Goal: Task Accomplishment & Management: Manage account settings

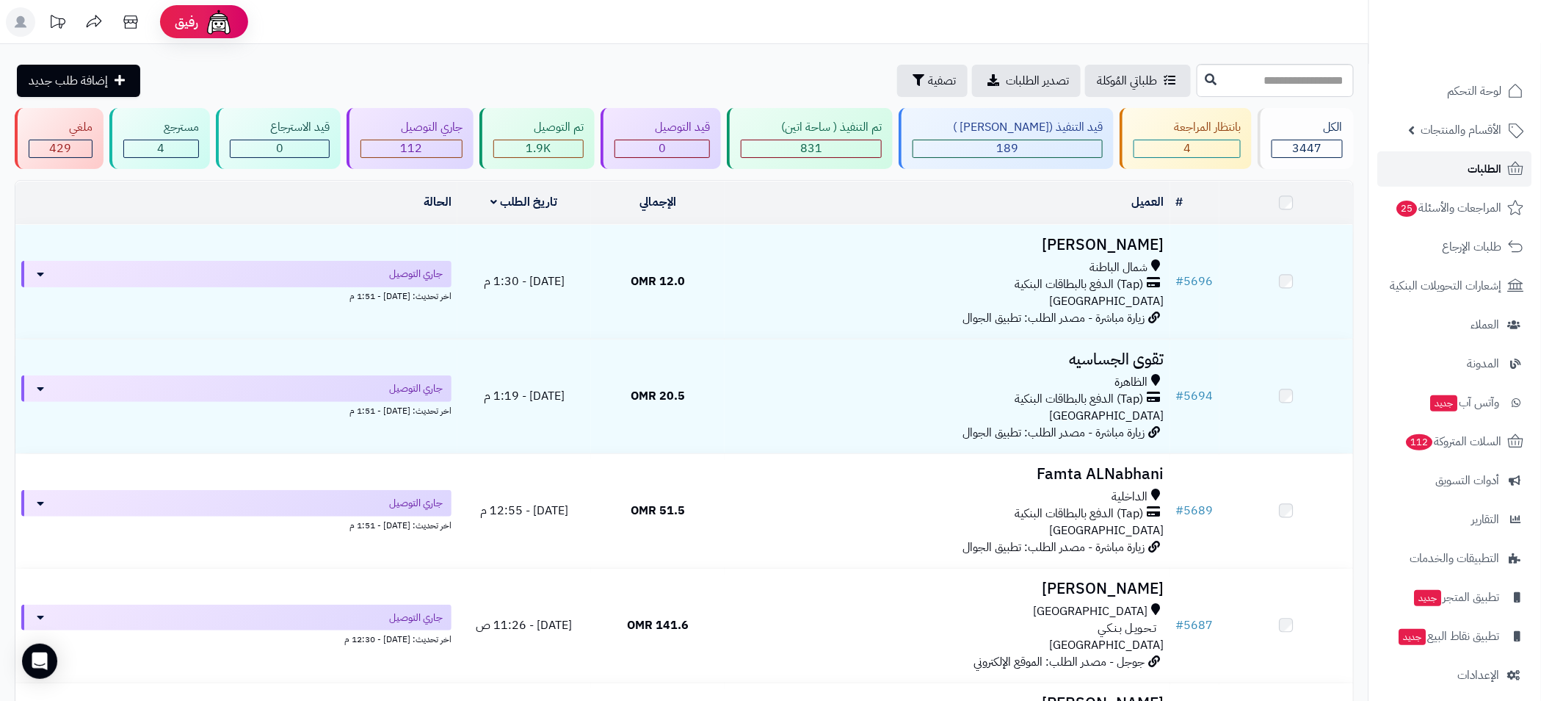
click at [1476, 174] on span "الطلبات" at bounding box center [1486, 169] width 34 height 21
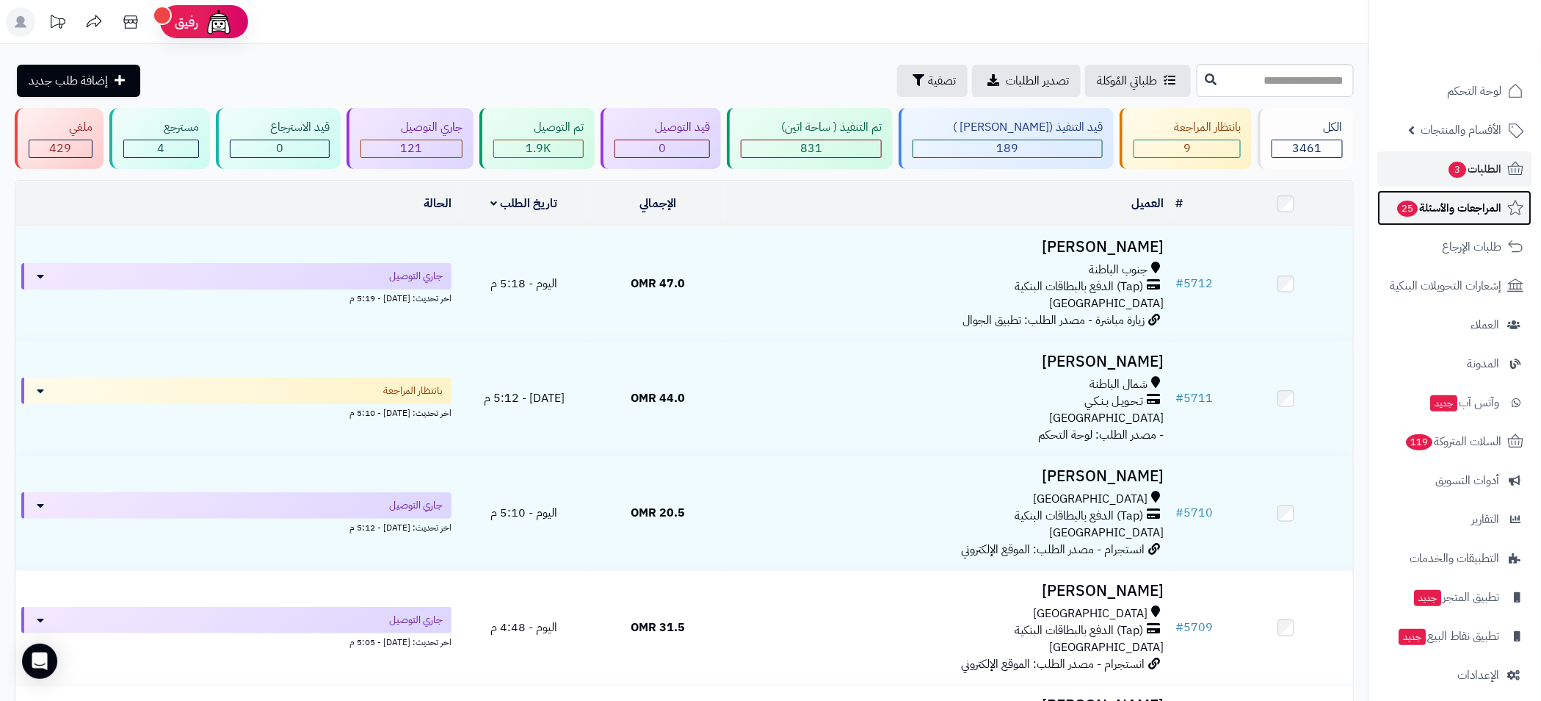
click at [1458, 211] on span "المراجعات والأسئلة 25" at bounding box center [1450, 208] width 106 height 21
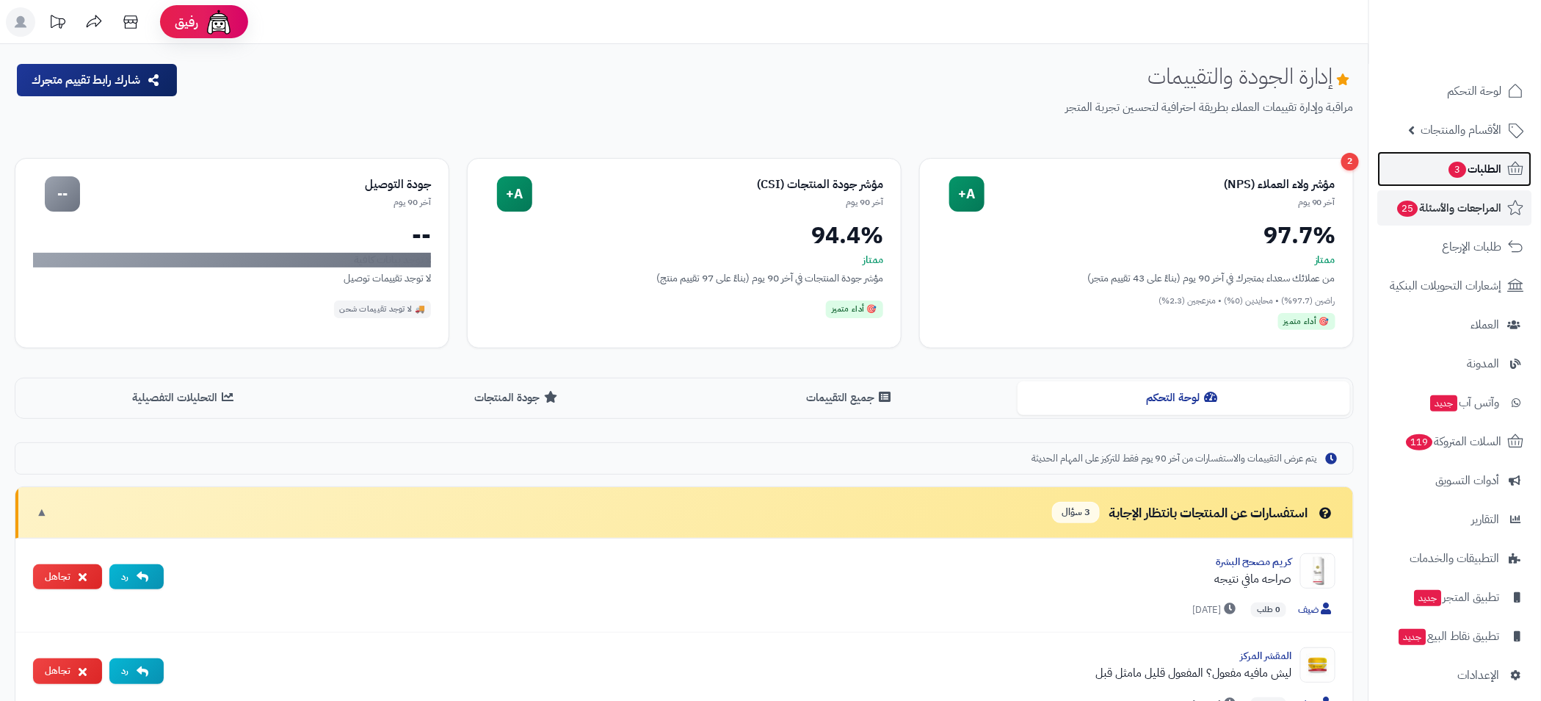
click at [1465, 169] on span "3" at bounding box center [1459, 170] width 18 height 16
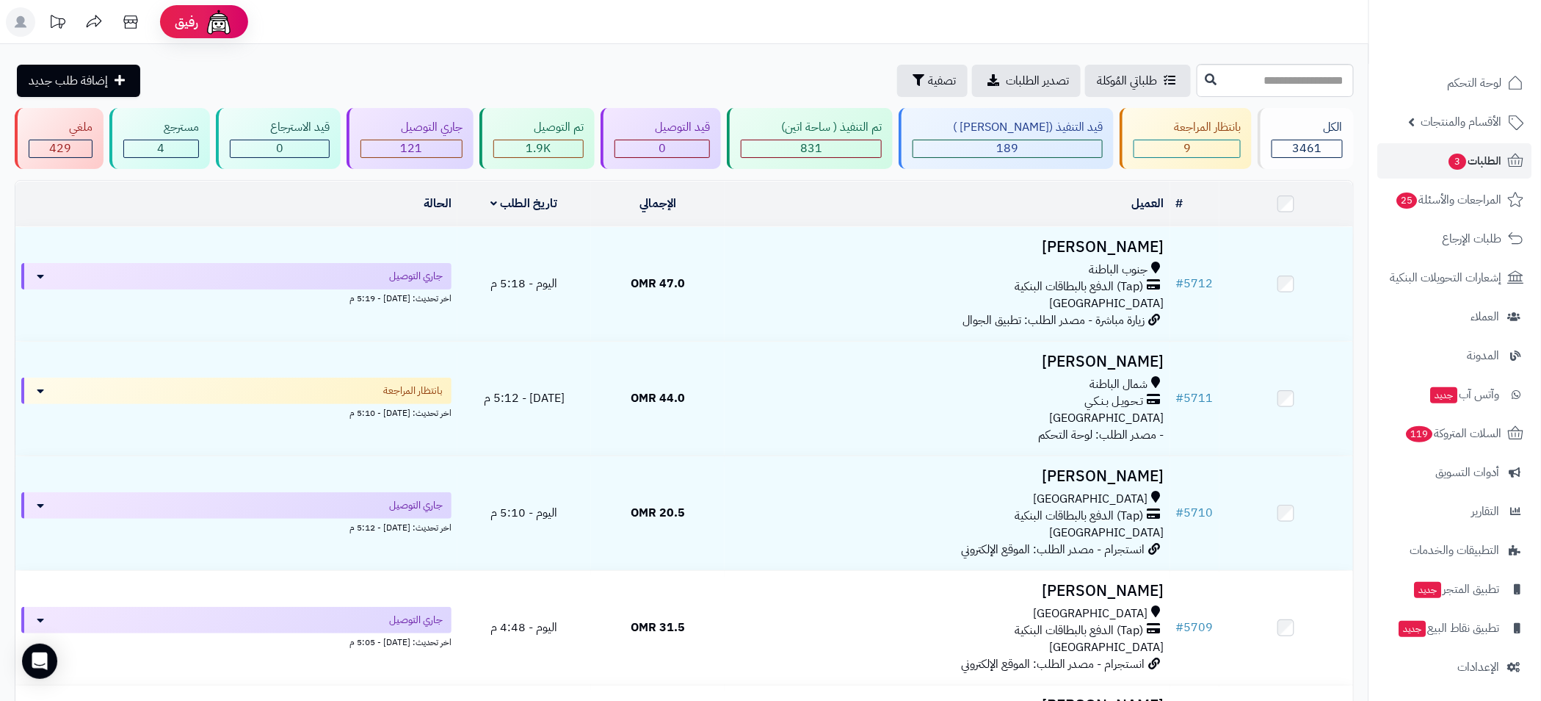
scroll to position [10, 0]
click at [1493, 666] on span "الإعدادات" at bounding box center [1479, 665] width 42 height 21
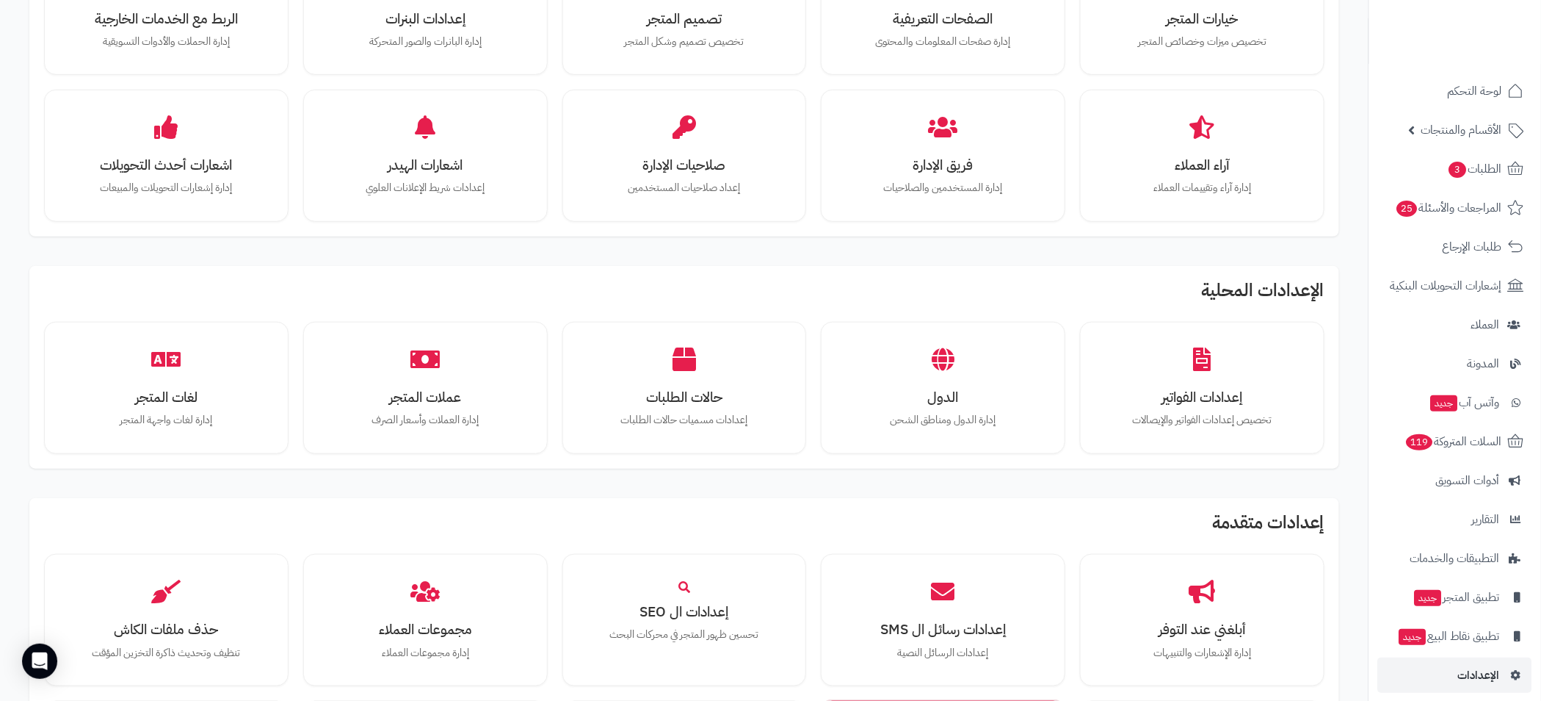
scroll to position [235, 0]
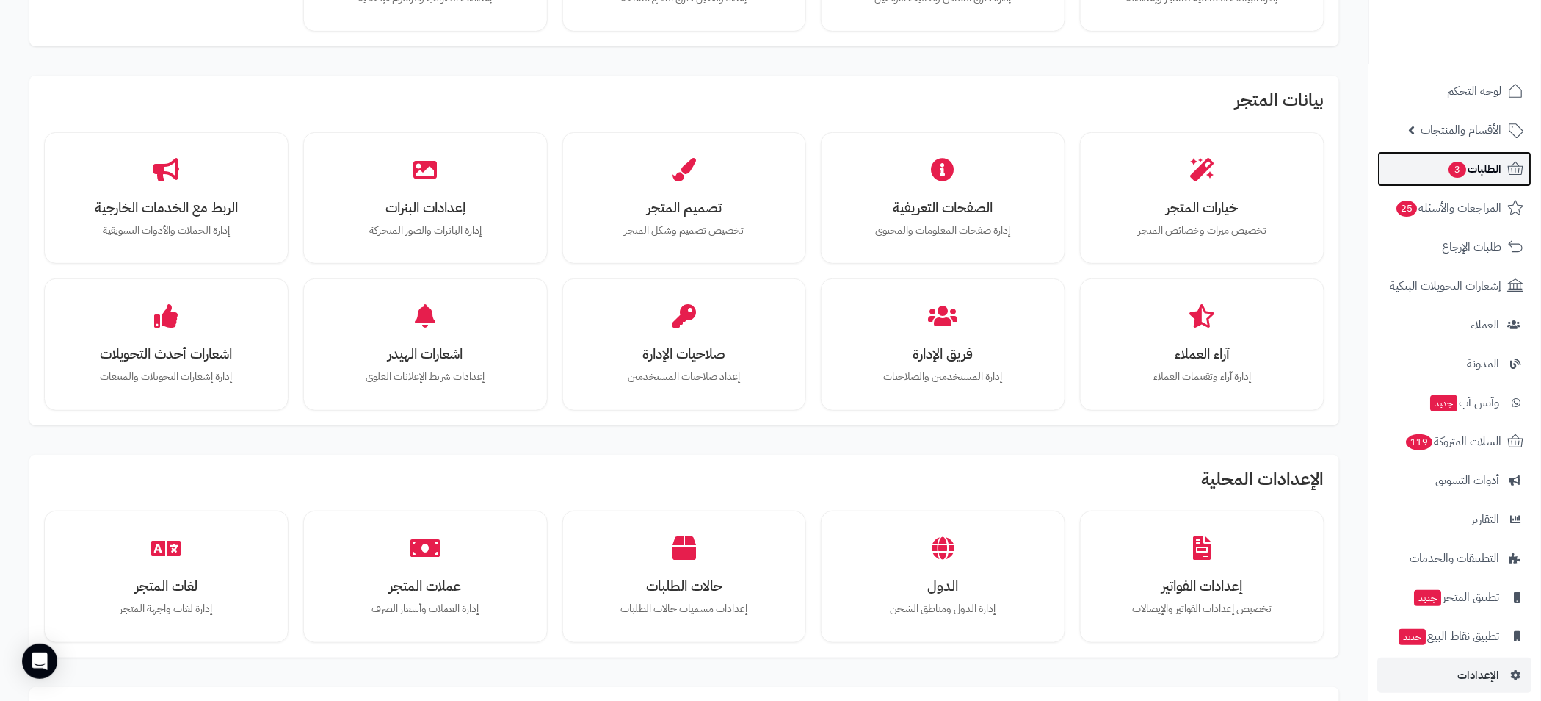
click at [1480, 177] on span "الطلبات 3" at bounding box center [1475, 169] width 54 height 21
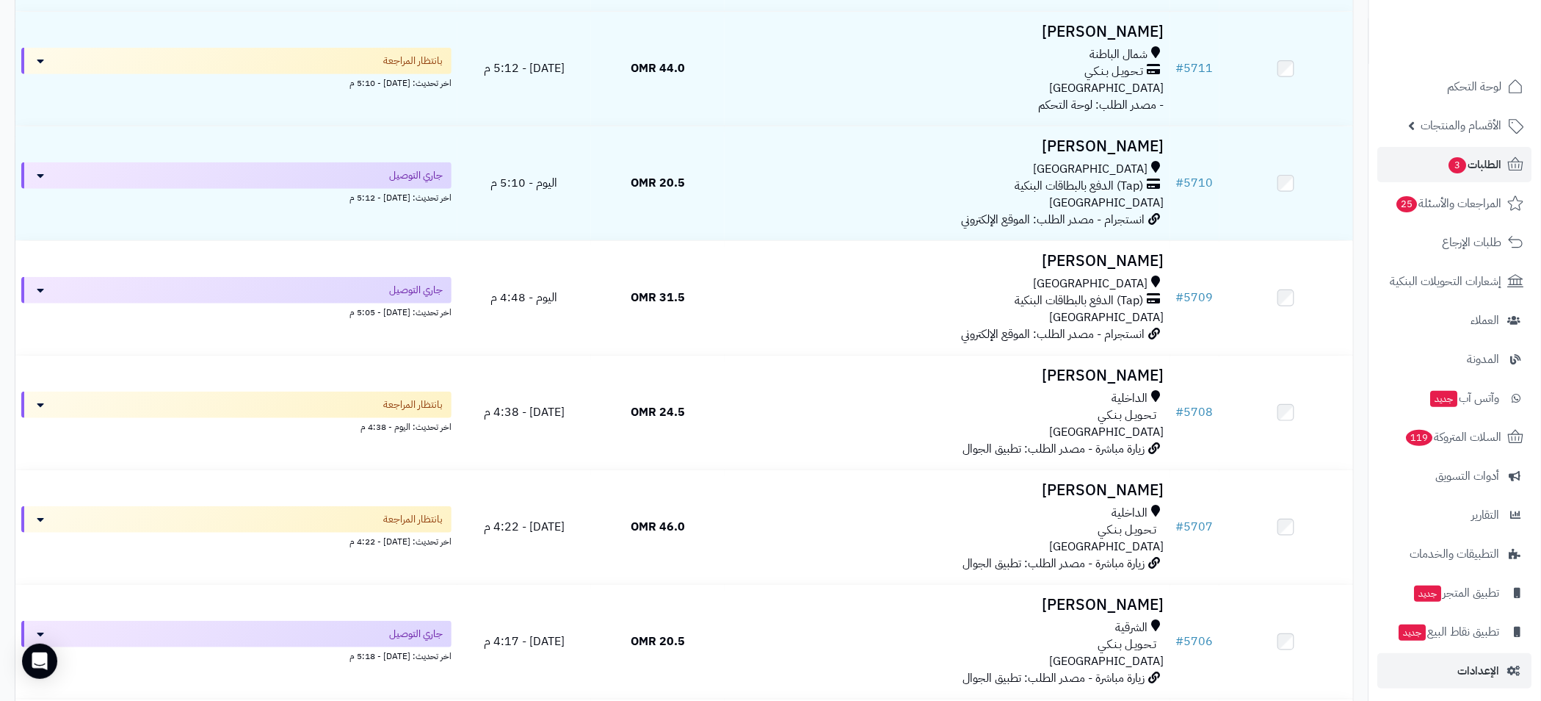
scroll to position [10, 0]
click at [1485, 655] on span "الإعدادات" at bounding box center [1479, 665] width 42 height 21
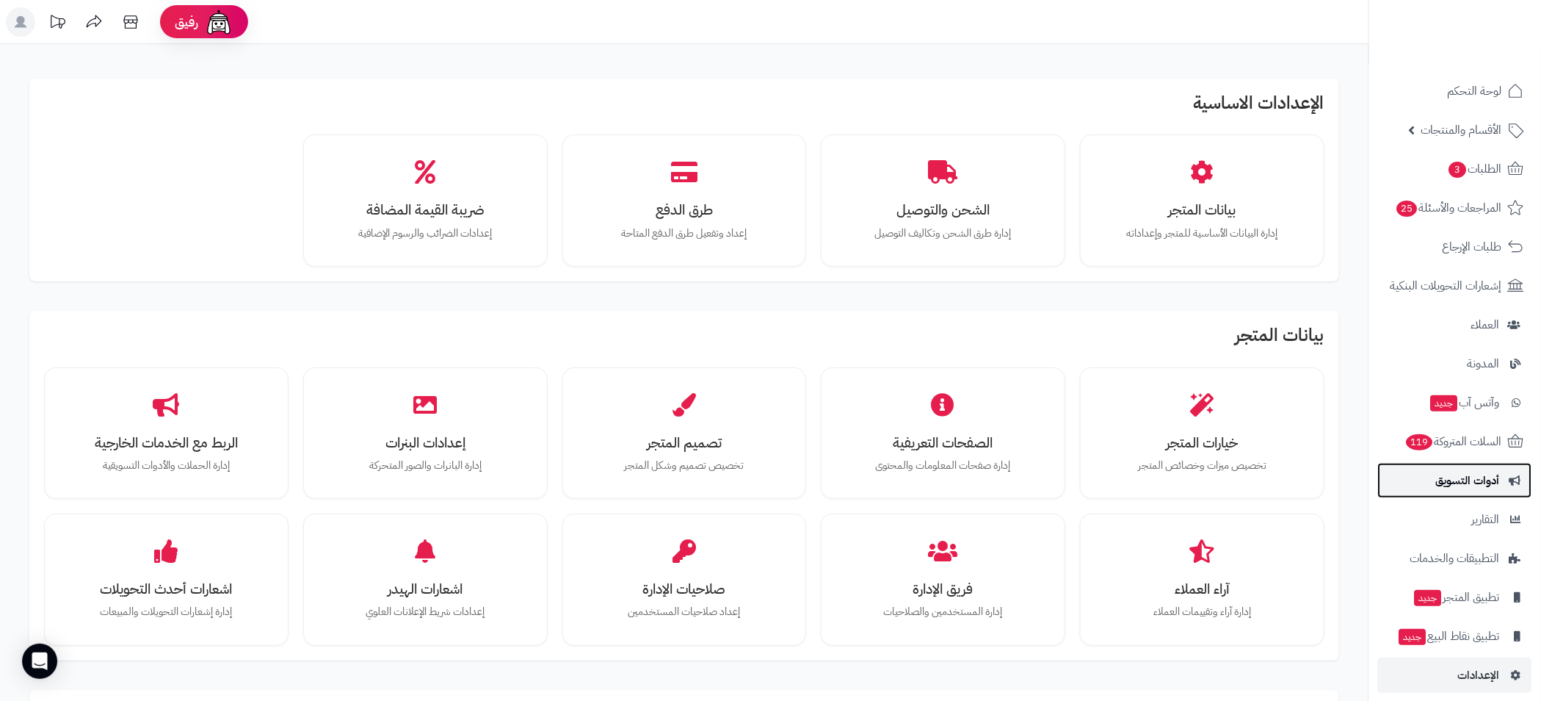
click at [1484, 480] on span "أدوات التسويق" at bounding box center [1468, 480] width 64 height 21
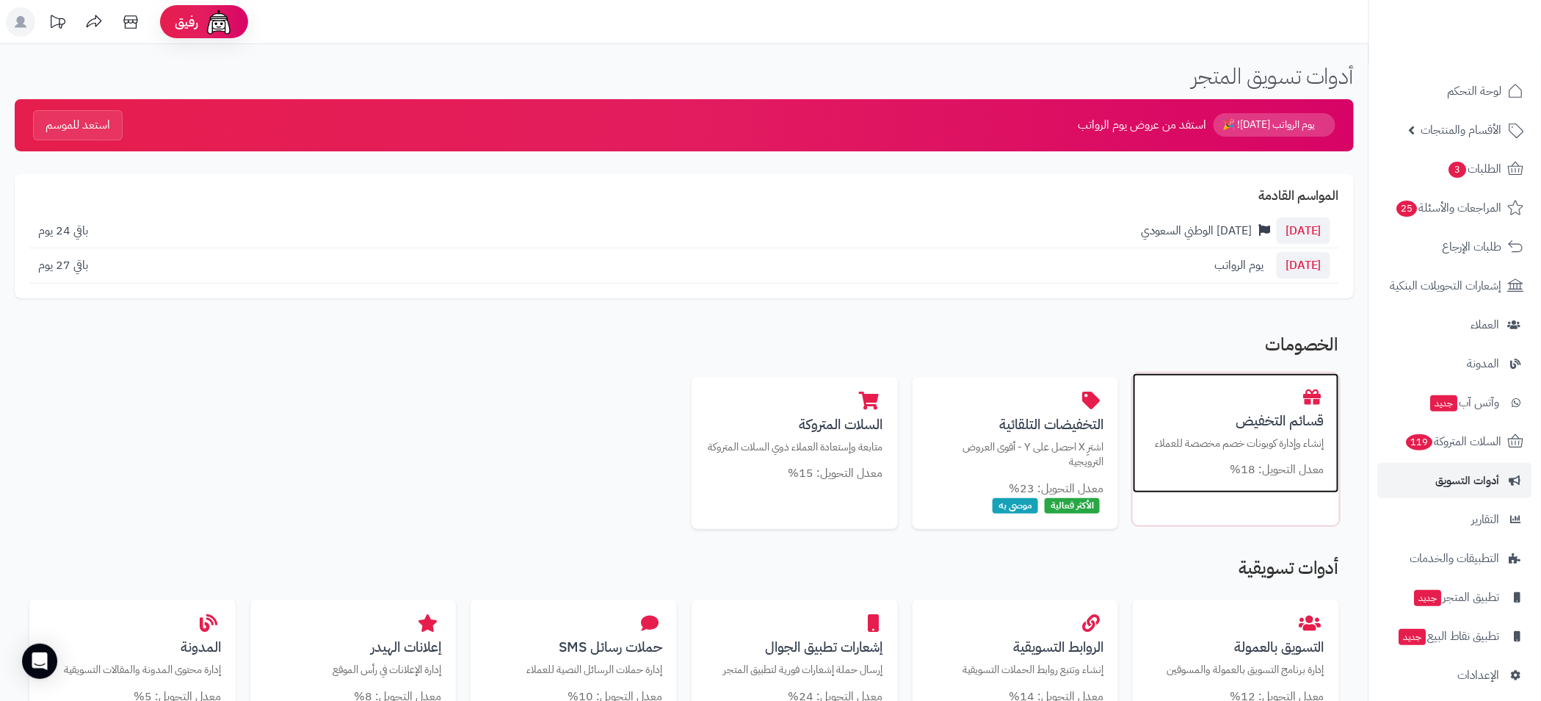
click at [1223, 424] on h3 "قسائم التخفيض" at bounding box center [1236, 420] width 177 height 15
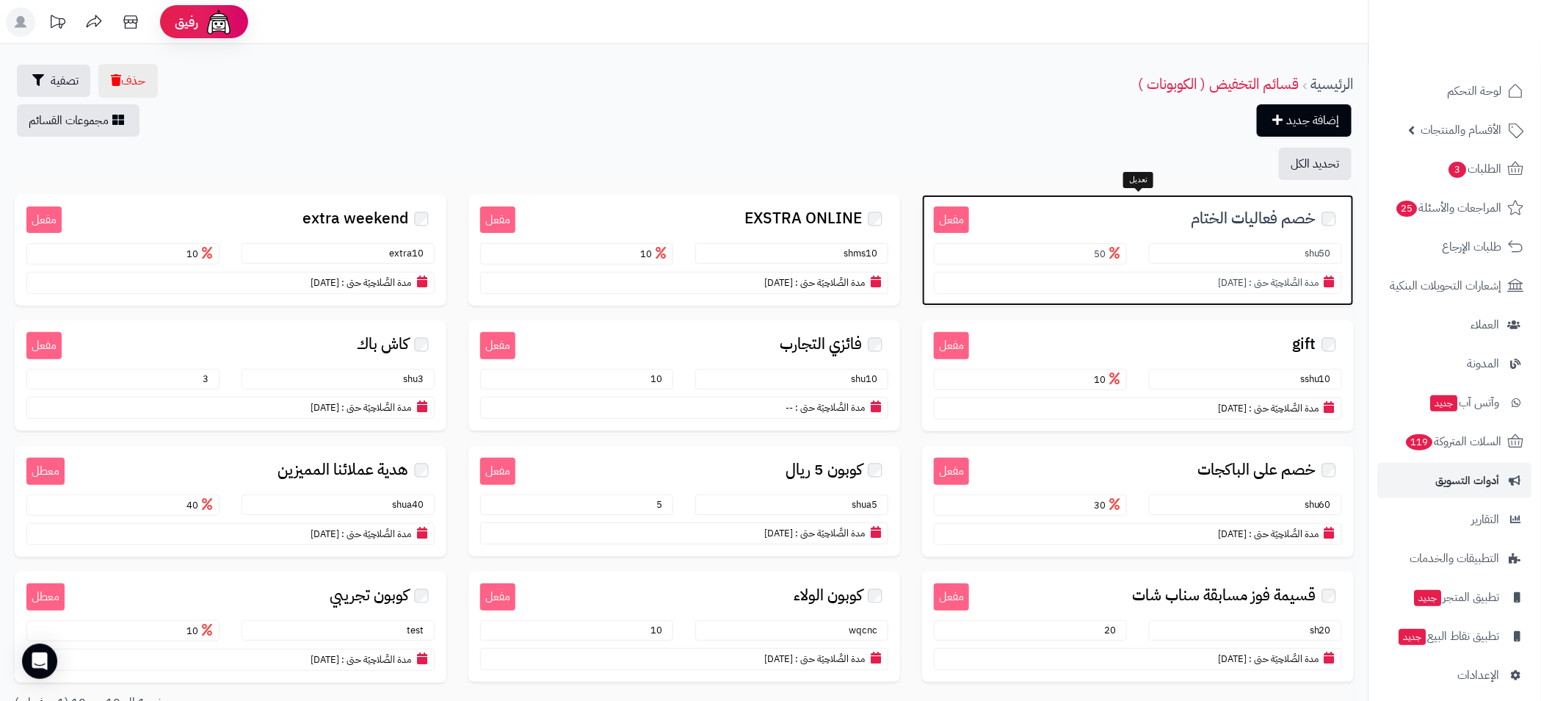
click at [1160, 214] on h3 "خصم فعاليات الختام" at bounding box center [1155, 217] width 373 height 22
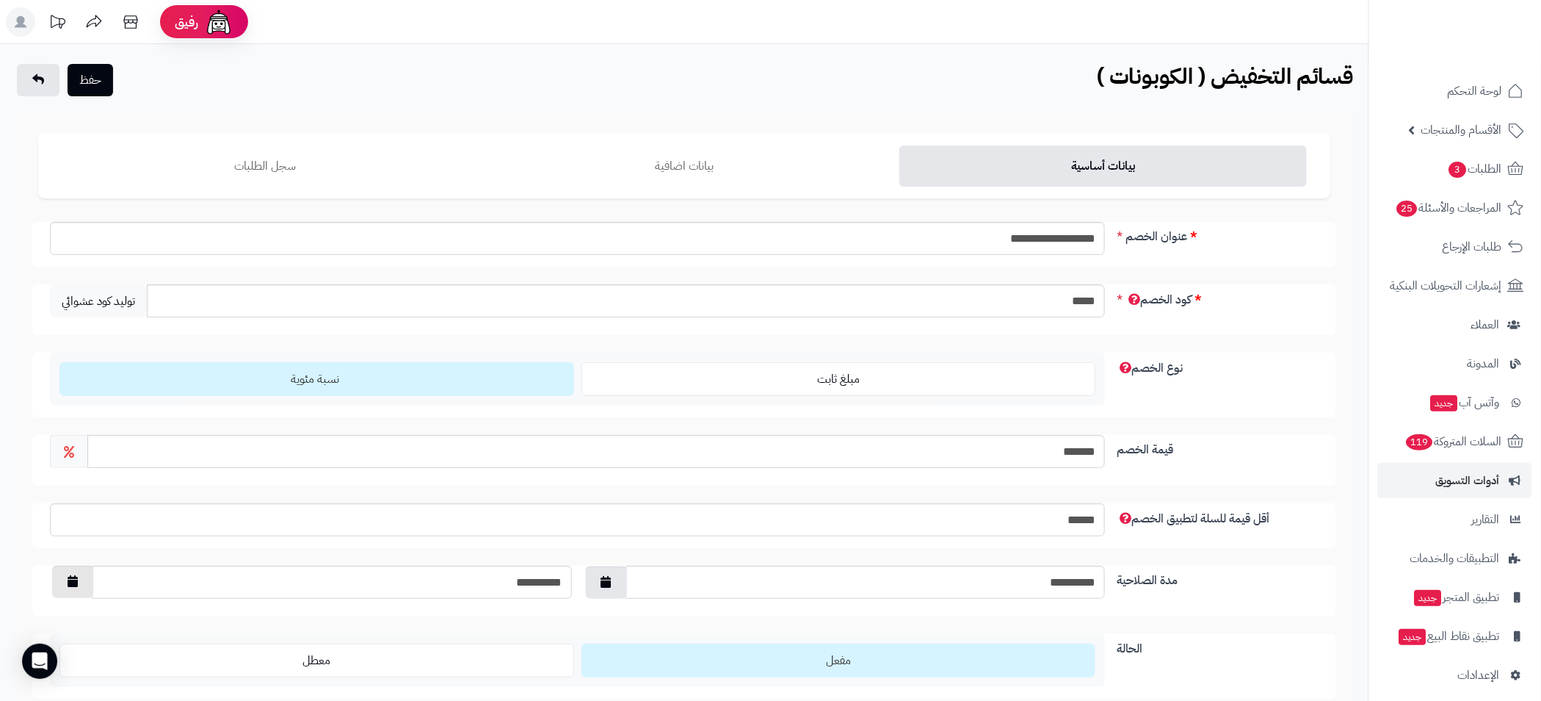
click at [75, 582] on icon "button" at bounding box center [73, 581] width 10 height 12
click at [195, 550] on td "1" at bounding box center [194, 549] width 26 height 22
type input "**********"
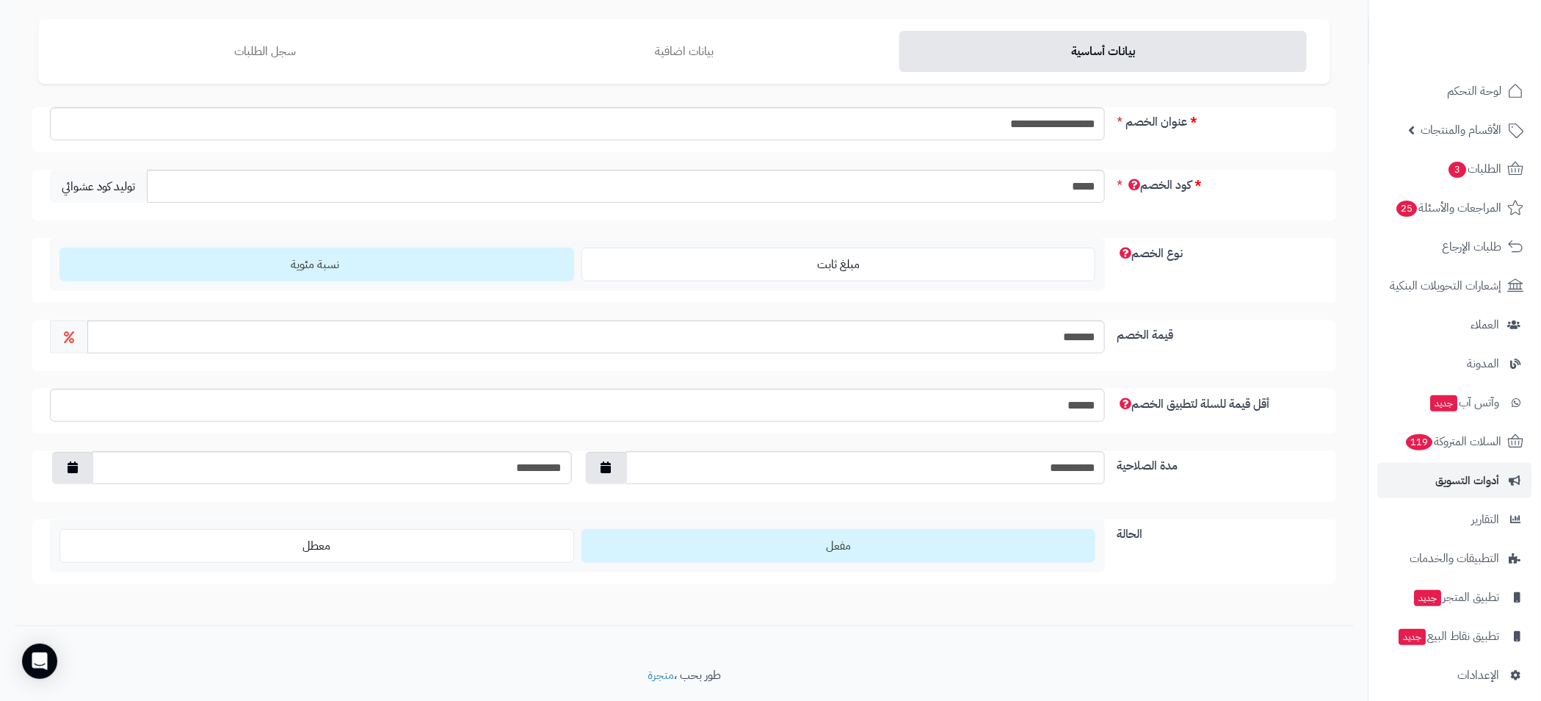
scroll to position [153, 0]
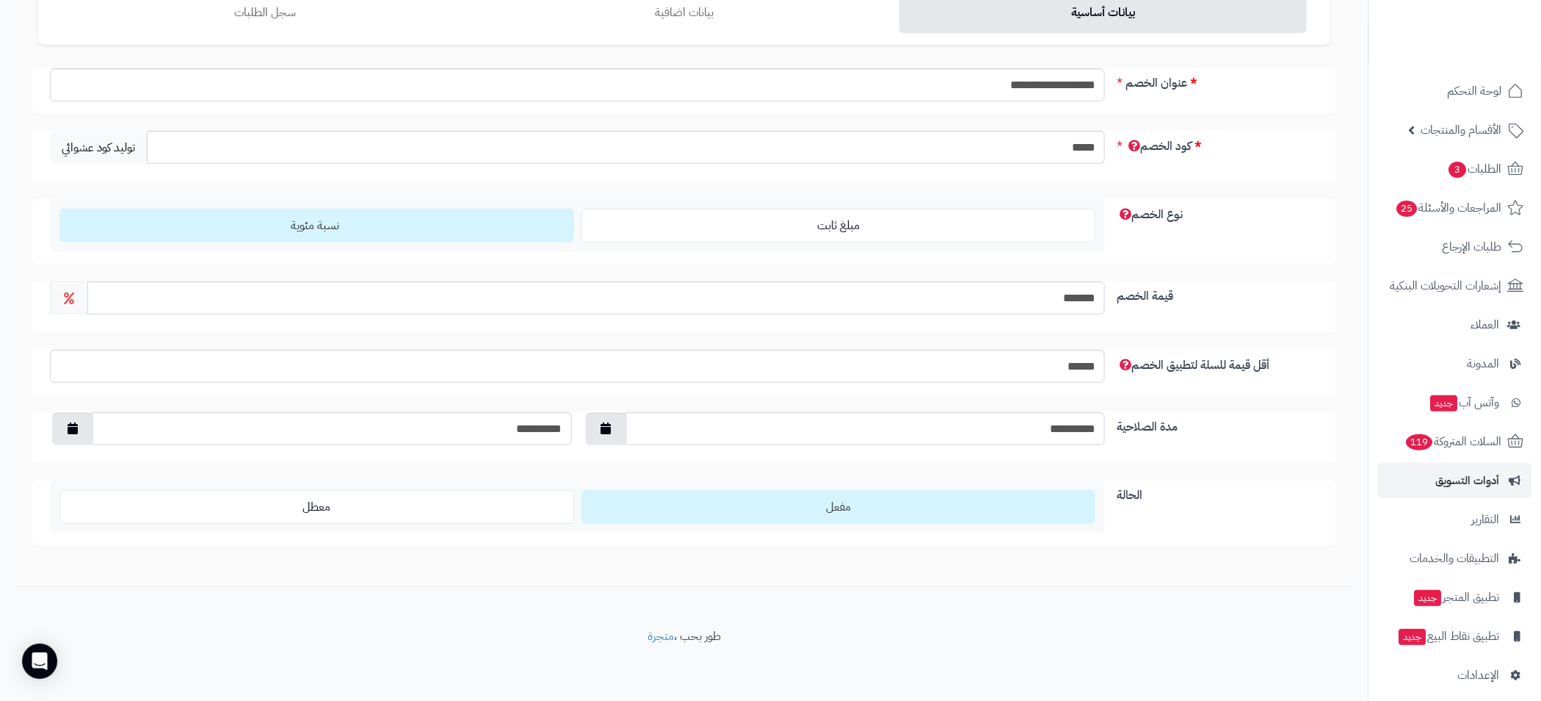
click at [858, 504] on label "مفعل" at bounding box center [839, 507] width 515 height 34
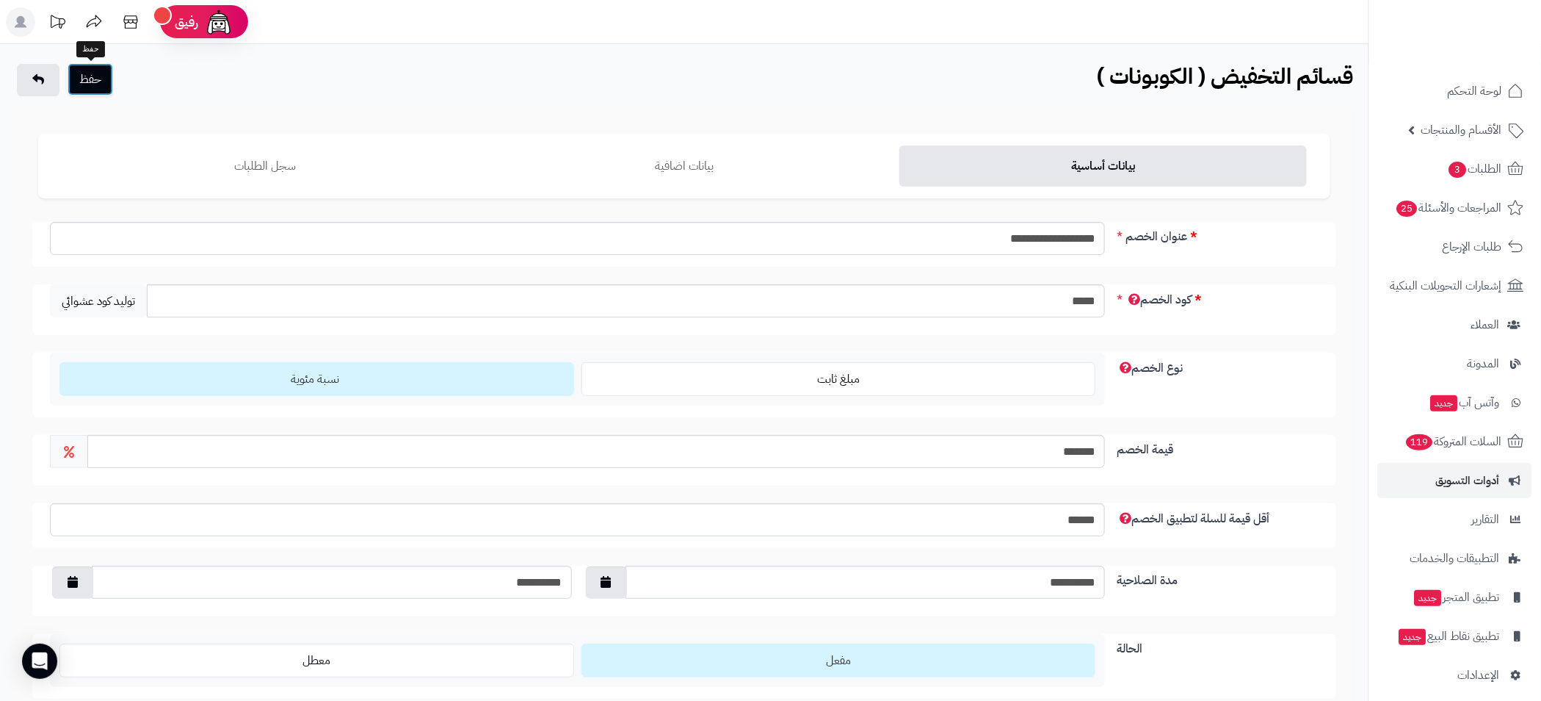
click at [112, 90] on button "حفظ" at bounding box center [91, 79] width 46 height 32
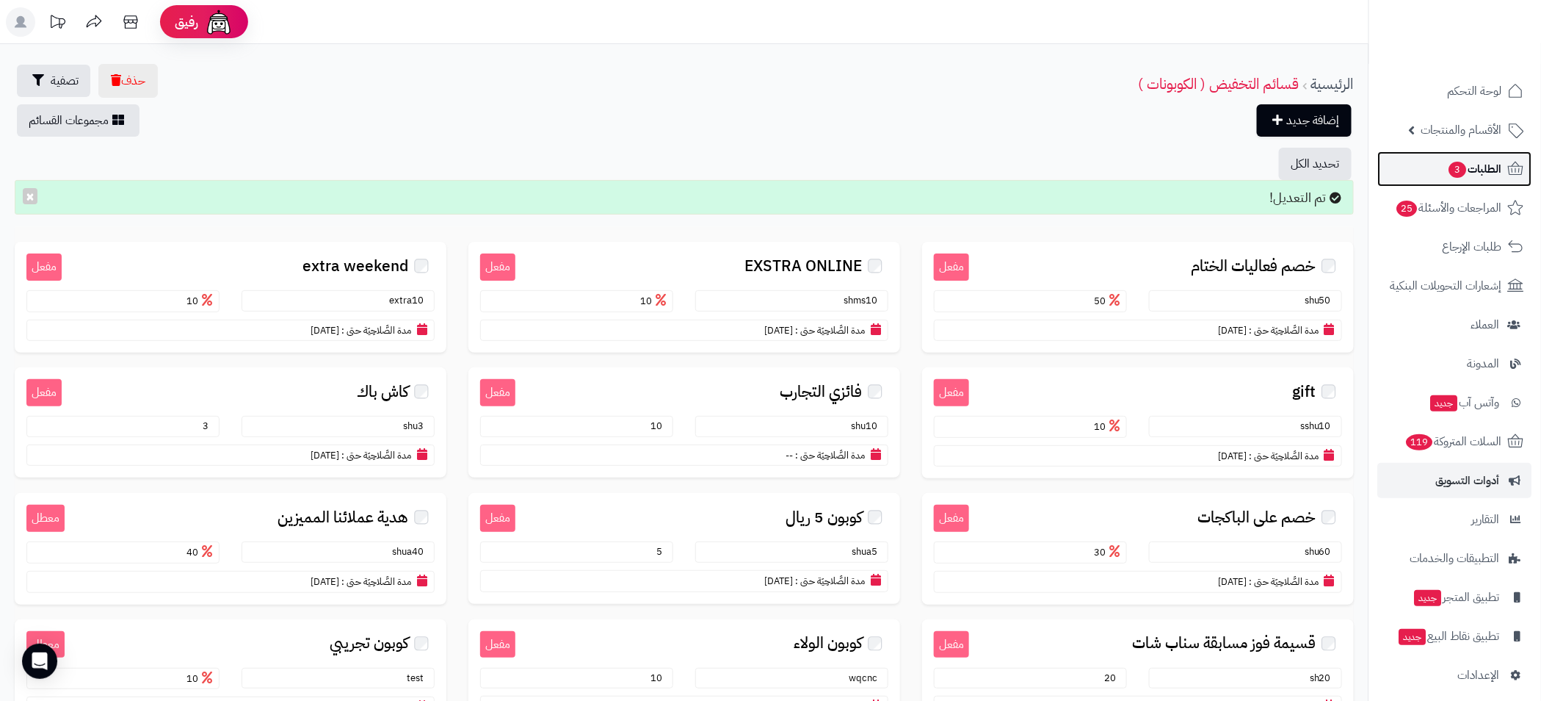
click at [1492, 170] on span "الطلبات 3" at bounding box center [1475, 169] width 54 height 21
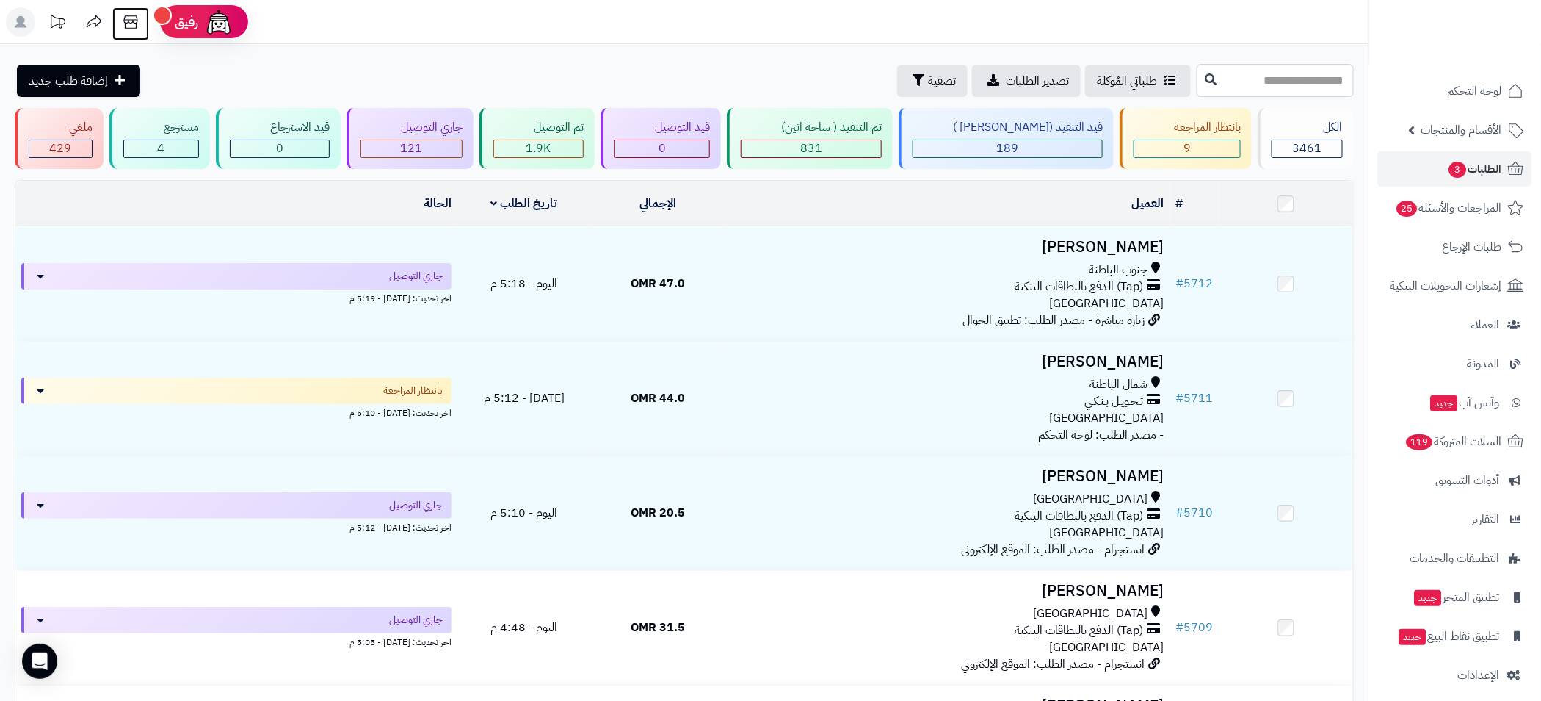
click at [134, 23] on icon at bounding box center [130, 21] width 29 height 29
